Goal: Obtain resource: Download file/media

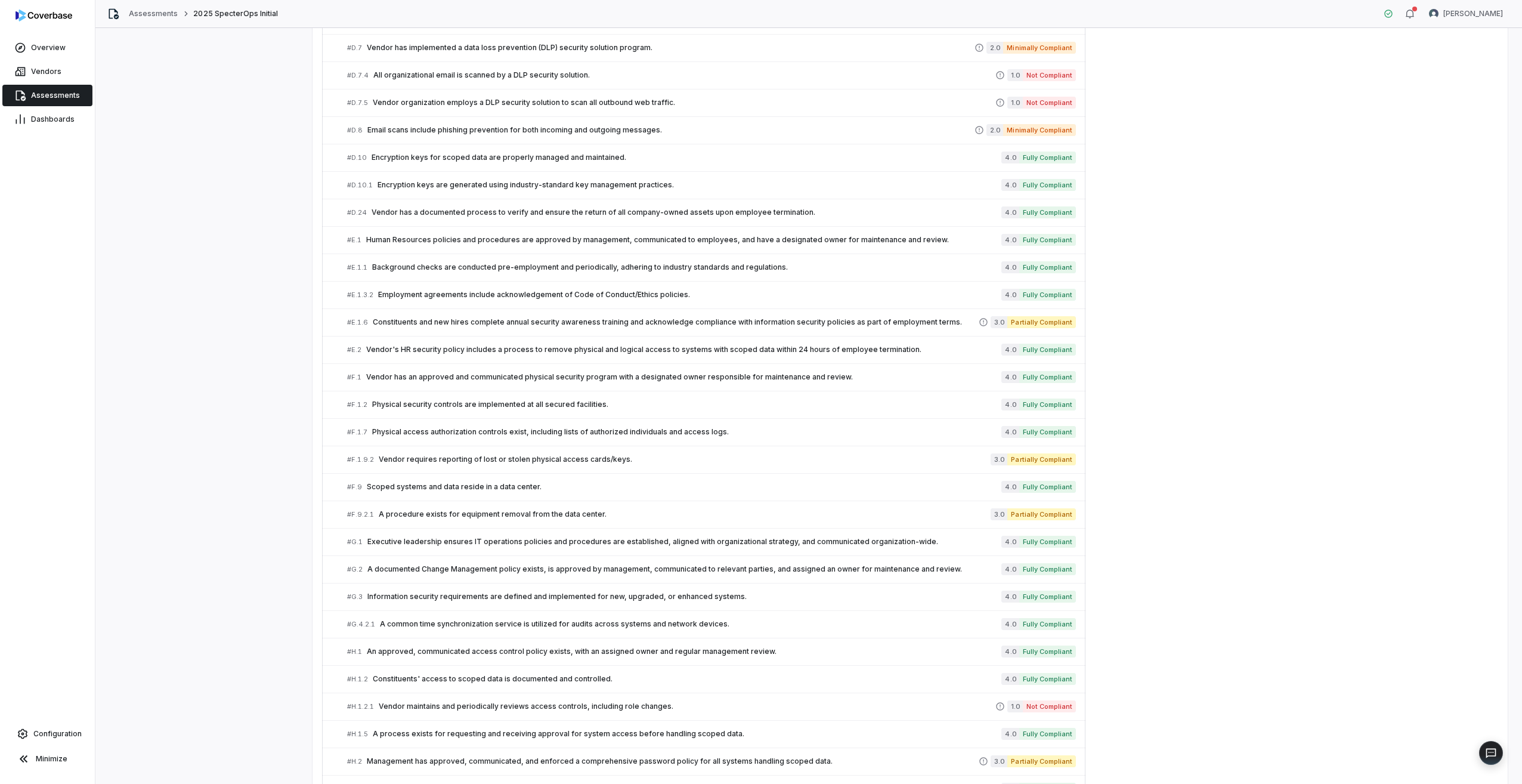
scroll to position [981, 0]
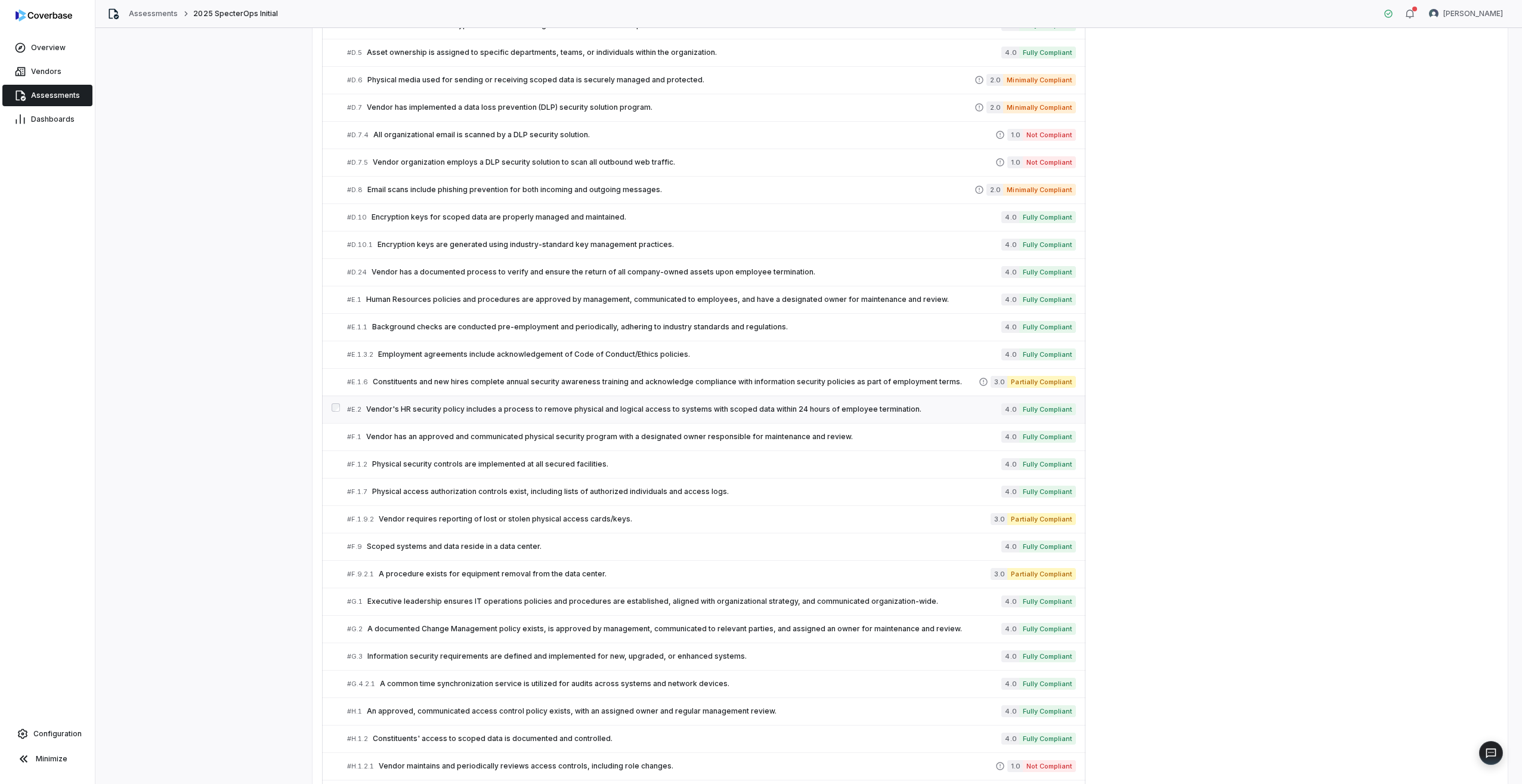
click at [429, 411] on span "Vendor's HR security policy includes a process to remove physical and logical a…" at bounding box center [684, 409] width 635 height 10
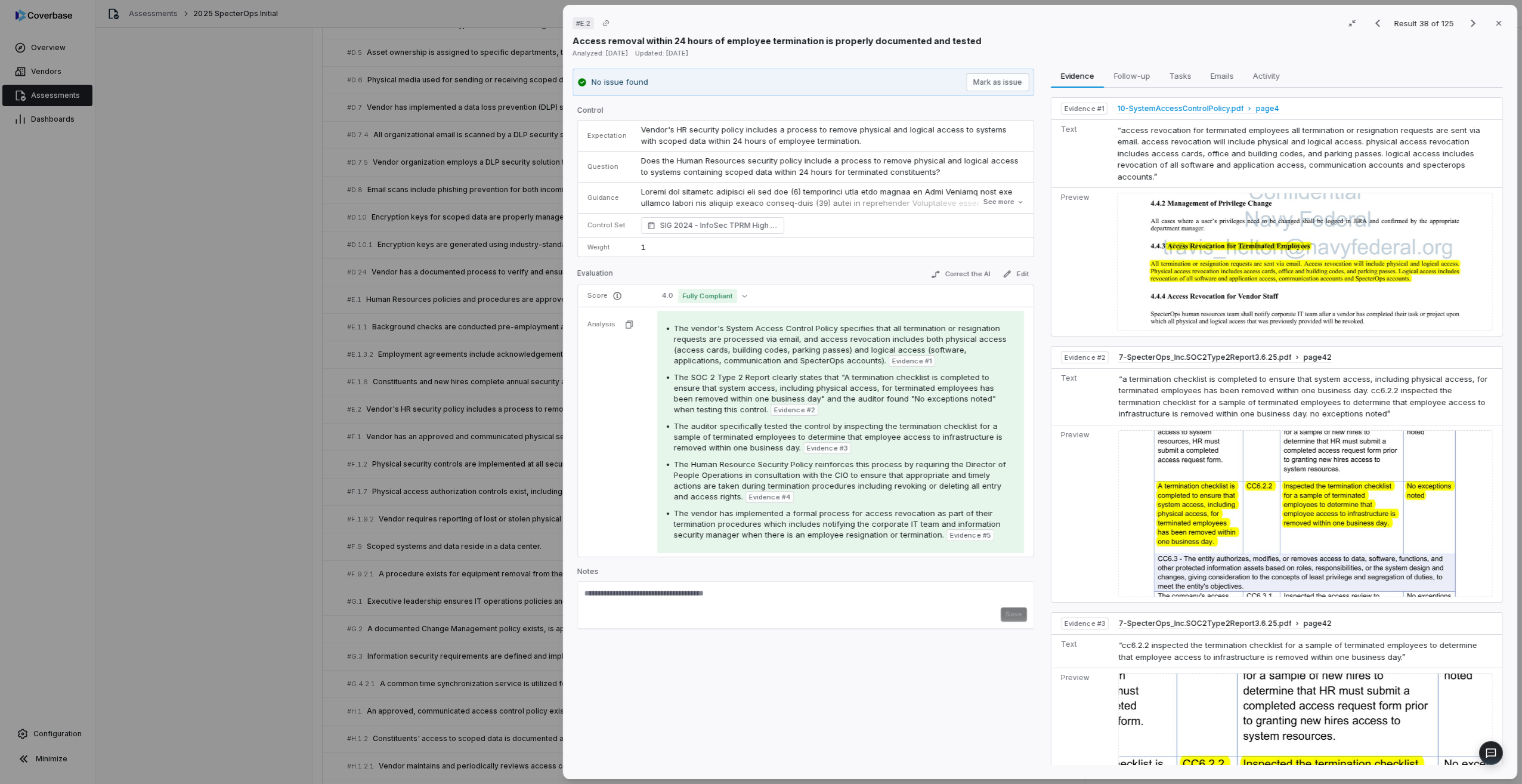
click at [1186, 106] on span "10-SystemAccessControlPolicy.pdf" at bounding box center [1180, 108] width 126 height 10
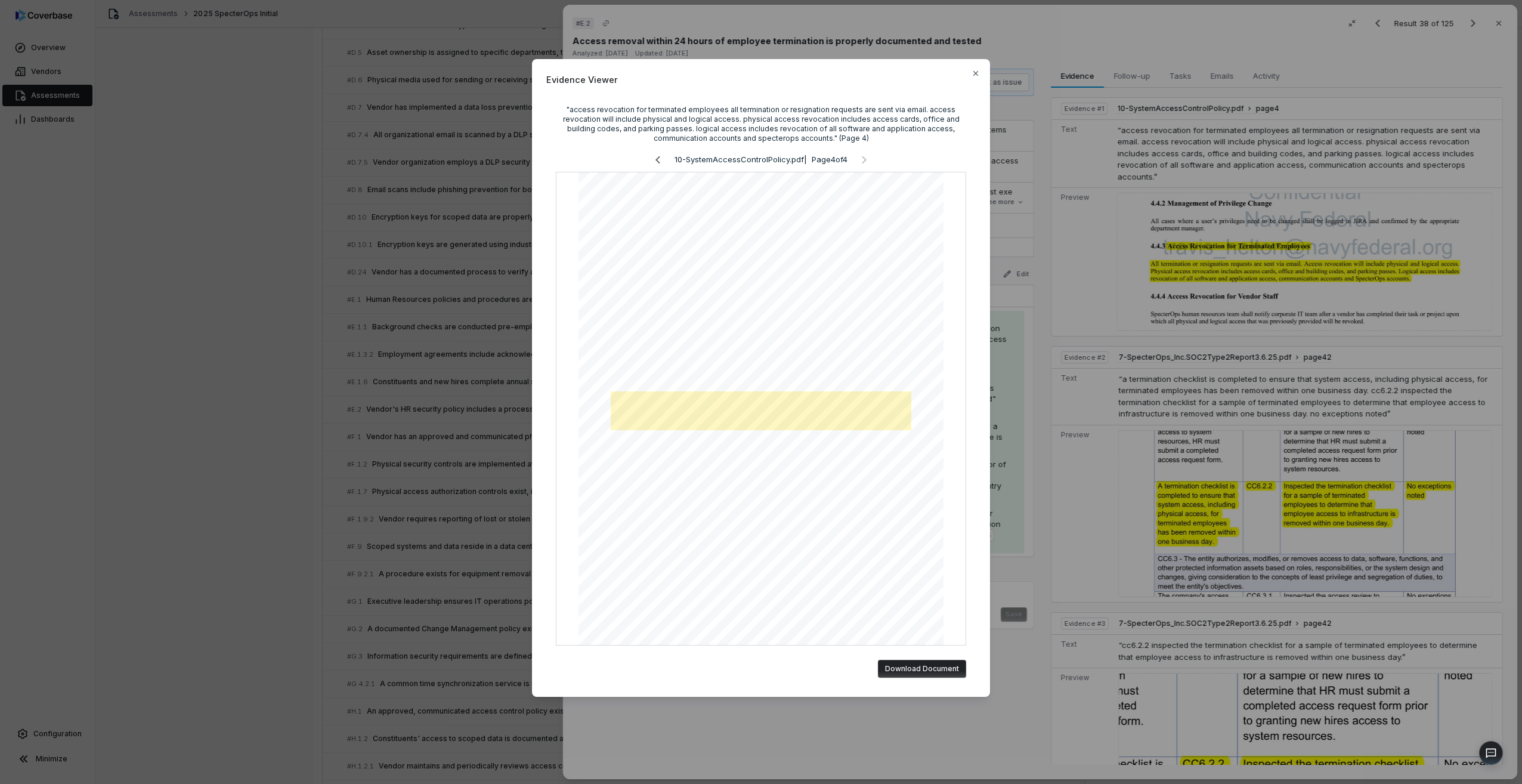
click at [938, 672] on button "Download Document" at bounding box center [922, 668] width 88 height 18
click at [976, 72] on icon "button" at bounding box center [975, 73] width 10 height 10
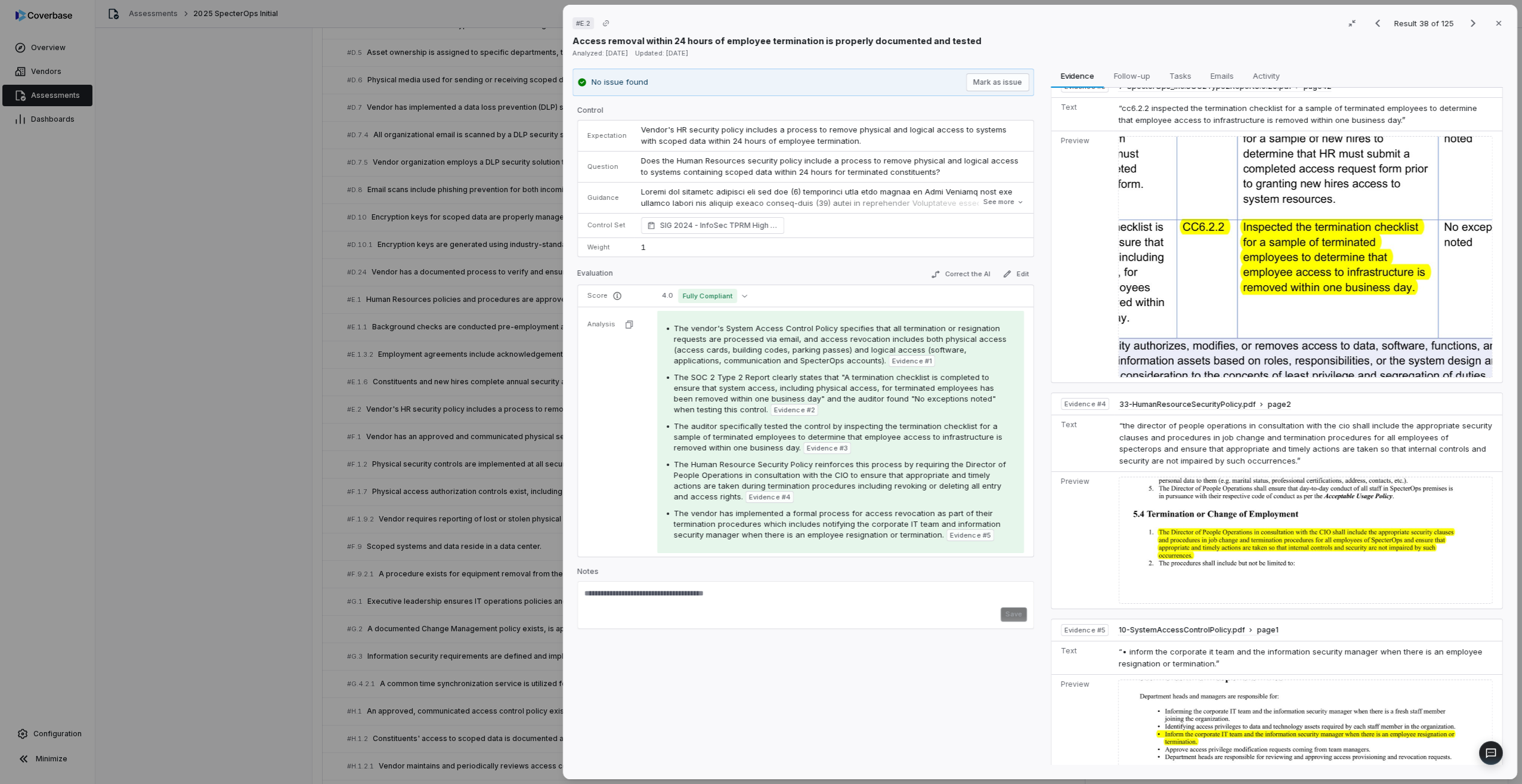
scroll to position [556, 0]
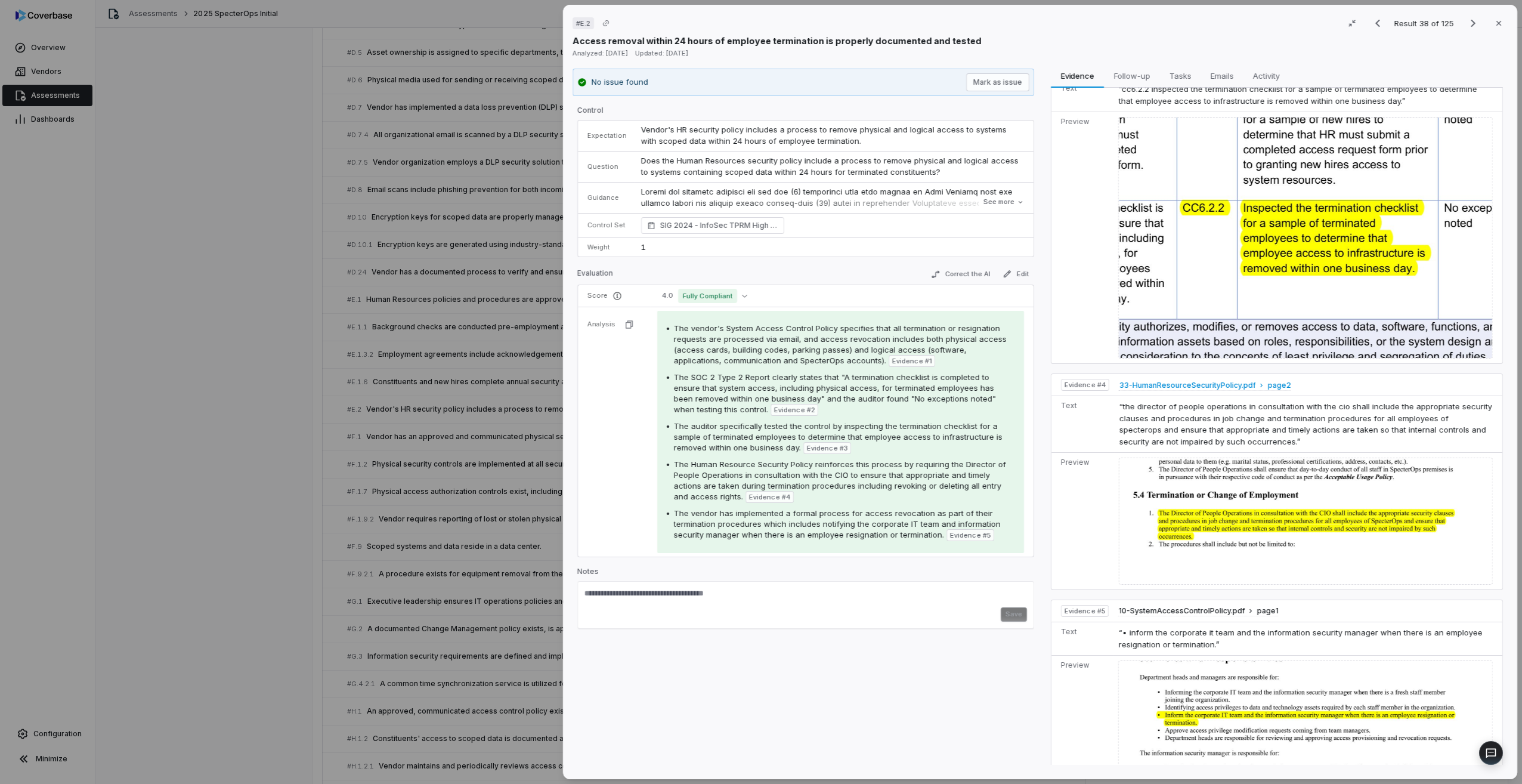
click at [1203, 380] on span "33-HumanResourceSecurityPolicy.pdf" at bounding box center [1187, 385] width 137 height 10
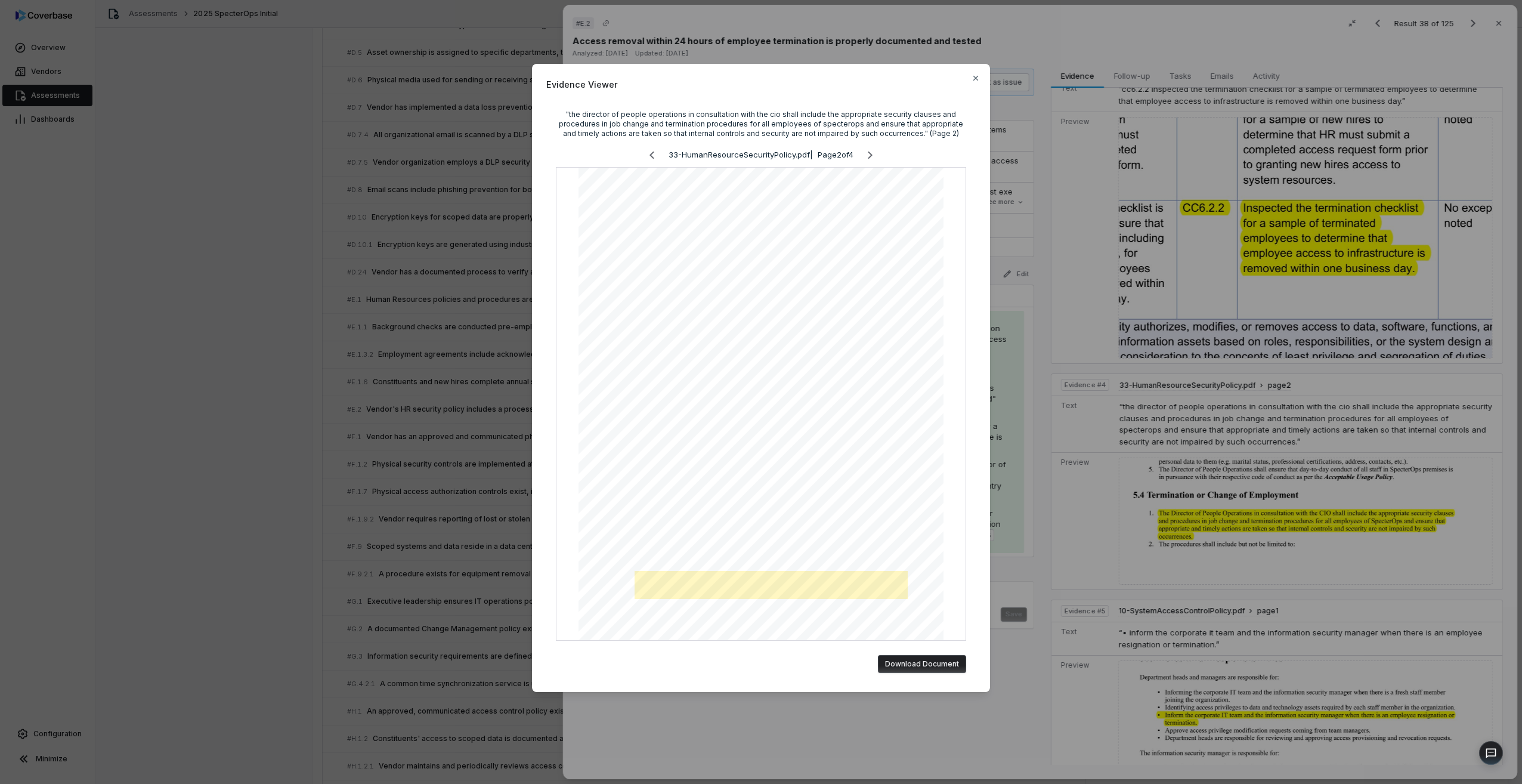
click at [926, 661] on button "Download Document" at bounding box center [922, 664] width 88 height 18
click at [1337, 516] on div "Evidence Viewer "the director of people operations in consultation with the cio…" at bounding box center [761, 392] width 1522 height 784
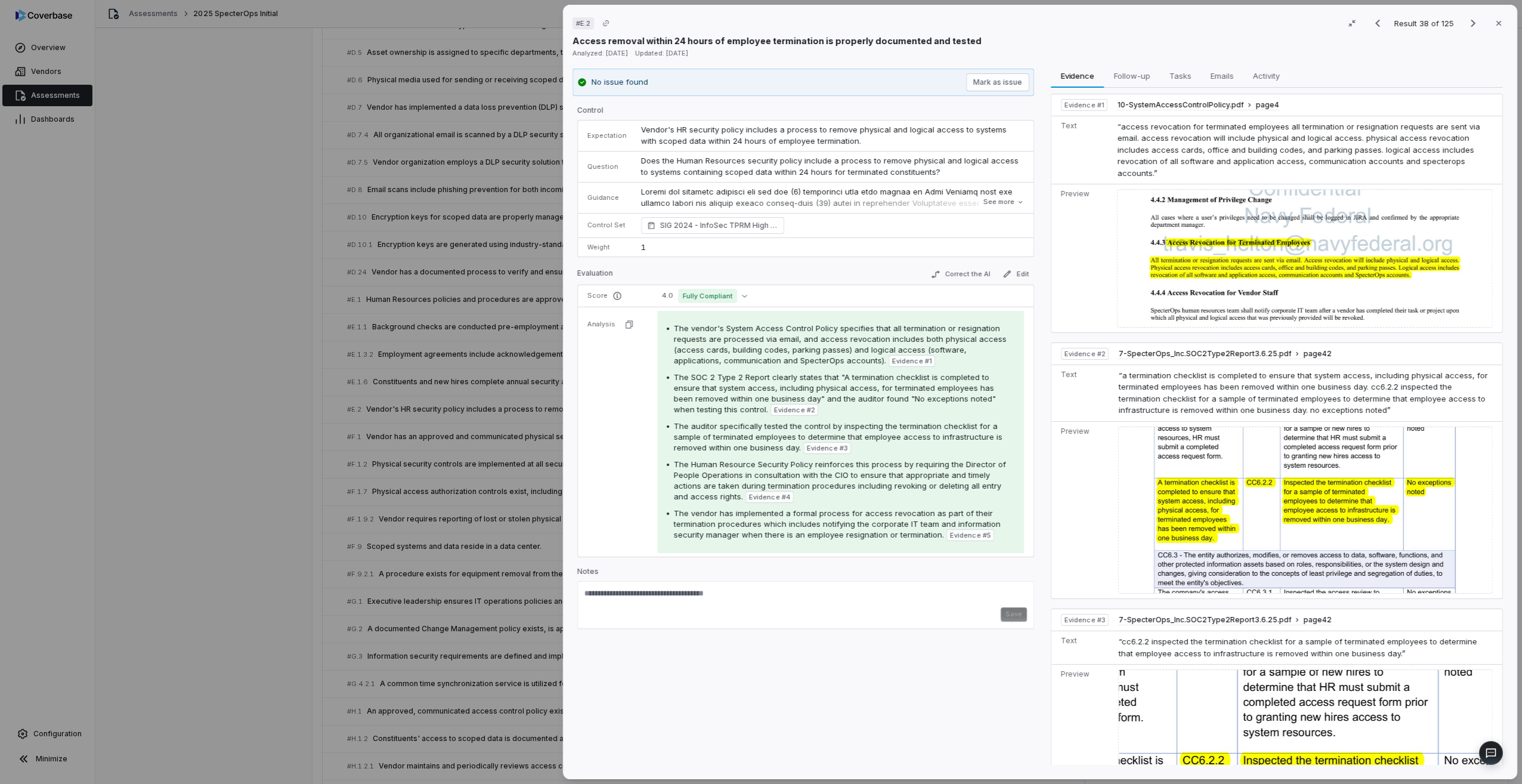
scroll to position [0, 0]
